Goal: Information Seeking & Learning: Learn about a topic

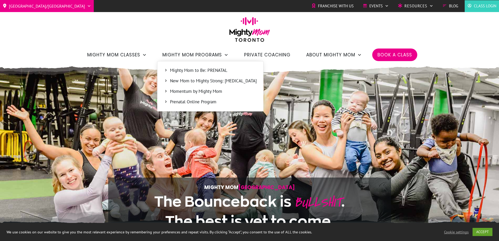
click at [222, 71] on span "Mighty Mom to Be: PRENATAL" at bounding box center [213, 70] width 87 height 7
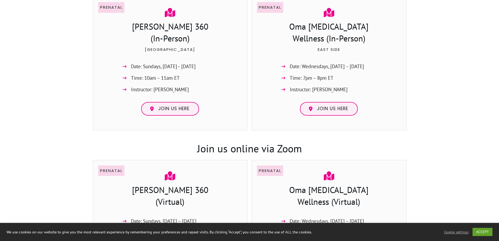
scroll to position [393, 0]
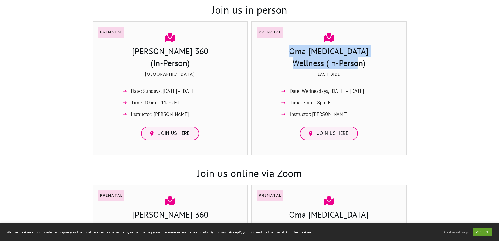
drag, startPoint x: 351, startPoint y: 65, endPoint x: 282, endPoint y: 51, distance: 69.8
click at [282, 51] on h3 "Oma [MEDICAL_DATA] Wellness (In-Person)" at bounding box center [329, 57] width 104 height 25
click at [282, 50] on h3 "Oma [MEDICAL_DATA] Wellness (In-Person)" at bounding box center [329, 57] width 104 height 25
drag, startPoint x: 283, startPoint y: 50, endPoint x: 388, endPoint y: 57, distance: 105.3
click at [388, 57] on div "Prenatal Oma Chiropractic Wellness (In-Person) East Side Date: Wednesdays, Sept…" at bounding box center [329, 86] width 144 height 118
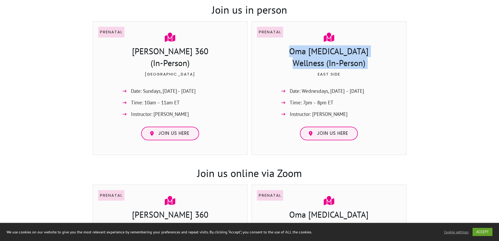
click at [385, 55] on div "Prenatal Oma Chiropractic Wellness (In-Person) East Side Date: Wednesdays, Sept…" at bounding box center [329, 86] width 144 height 118
drag, startPoint x: 379, startPoint y: 52, endPoint x: 270, endPoint y: 45, distance: 109.3
click at [270, 45] on div "Prenatal Oma Chiropractic Wellness (In-Person) East Side Date: Wednesdays, Sept…" at bounding box center [329, 86] width 144 height 118
copy h3 "Oma Chiropractic Wellness"
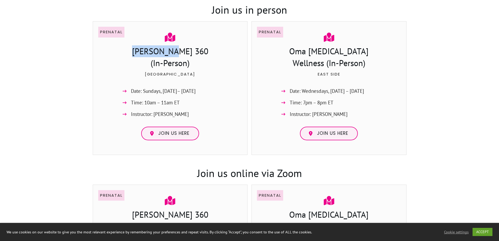
drag, startPoint x: 151, startPoint y: 51, endPoint x: 191, endPoint y: 51, distance: 39.8
click at [191, 51] on h3 "Ferris 360 (In-Person)" at bounding box center [171, 57] width 144 height 25
copy h3 "Ferris 360"
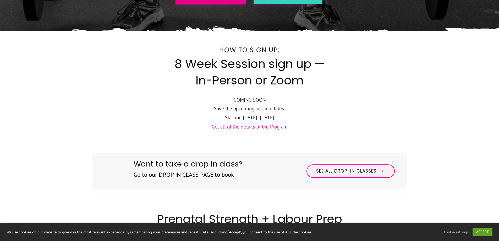
scroll to position [0, 0]
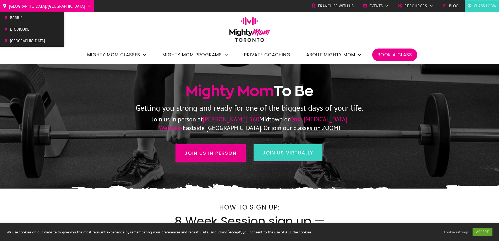
click at [38, 9] on link "[GEOGRAPHIC_DATA]/[GEOGRAPHIC_DATA]" at bounding box center [47, 6] width 89 height 8
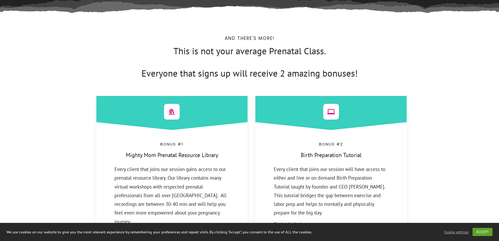
scroll to position [2097, 0]
